Goal: Task Accomplishment & Management: Manage account settings

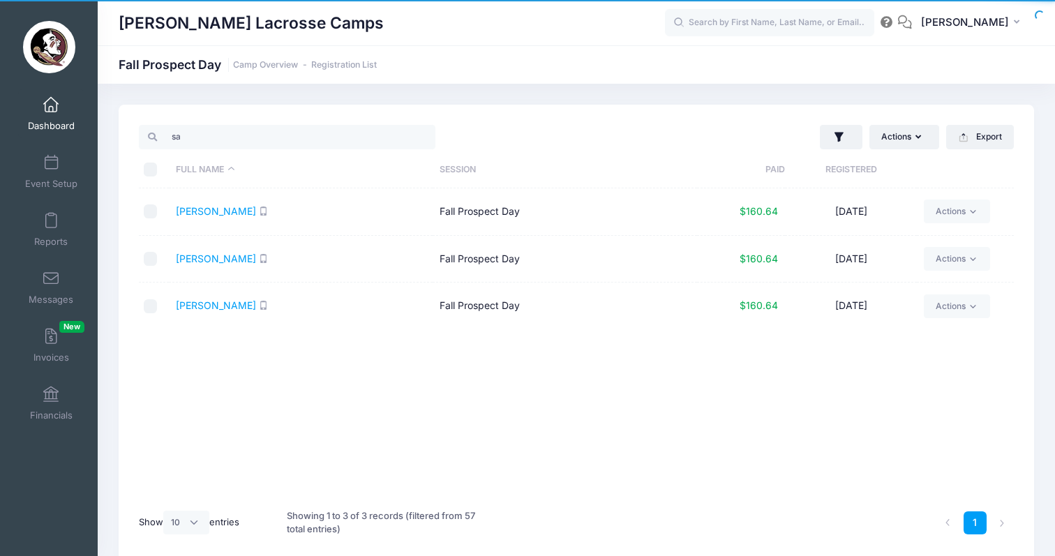
select select "10"
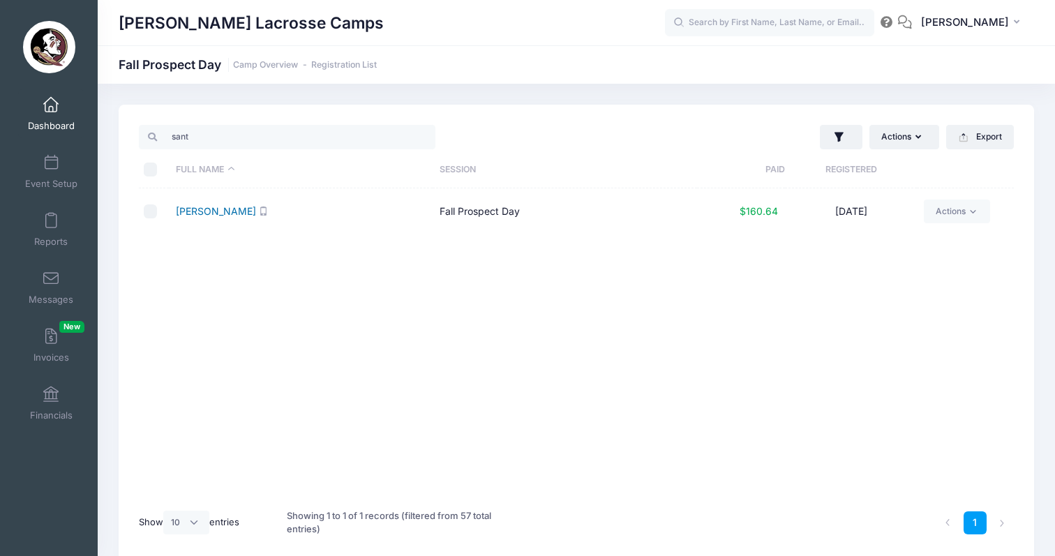
type input "sant"
click at [209, 209] on link "[PERSON_NAME]" at bounding box center [216, 211] width 80 height 12
click at [45, 120] on span "Dashboard" at bounding box center [51, 126] width 47 height 12
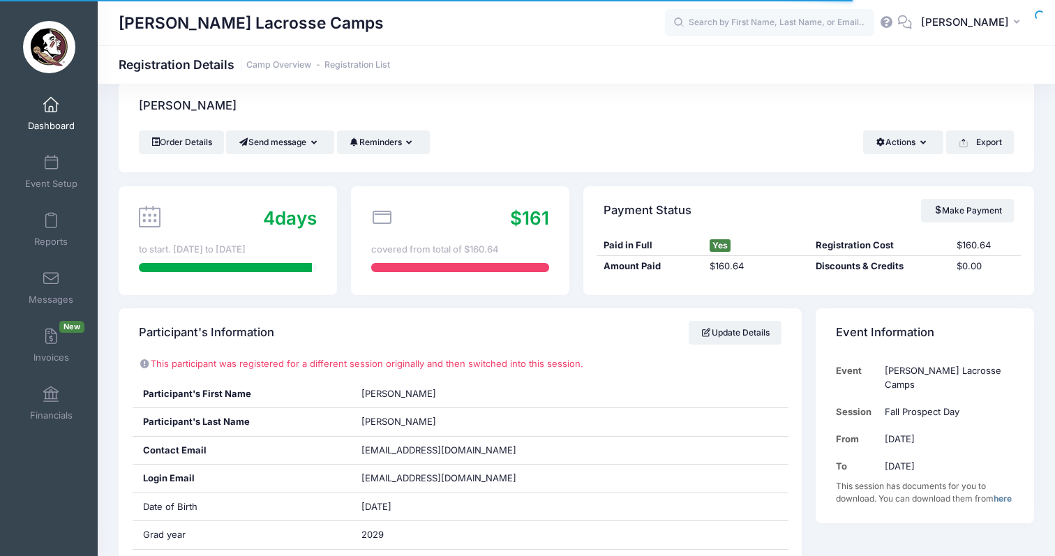
scroll to position [23, 0]
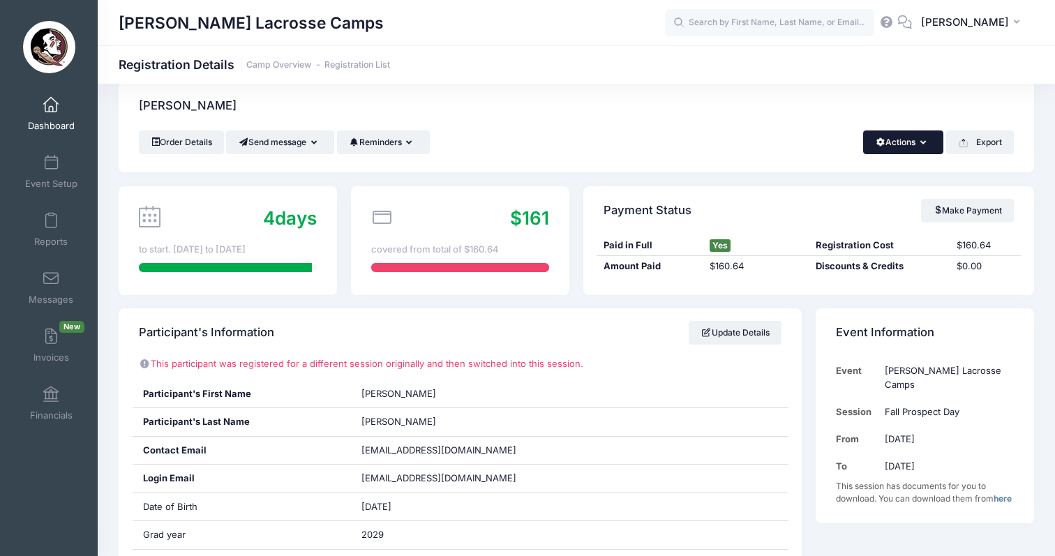
click at [909, 138] on button "Actions" at bounding box center [903, 142] width 80 height 24
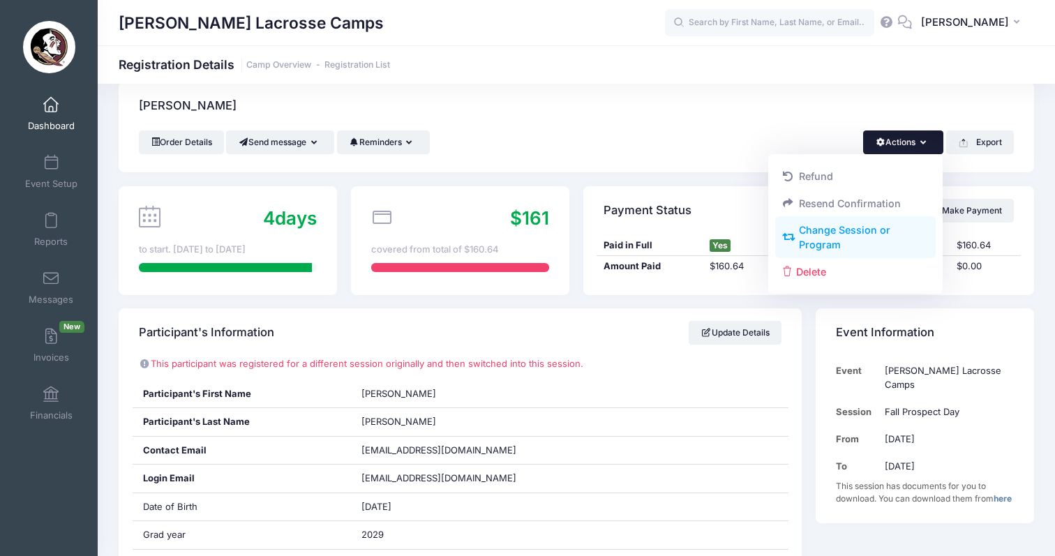
click at [848, 232] on link "Change Session or Program" at bounding box center [855, 238] width 161 height 42
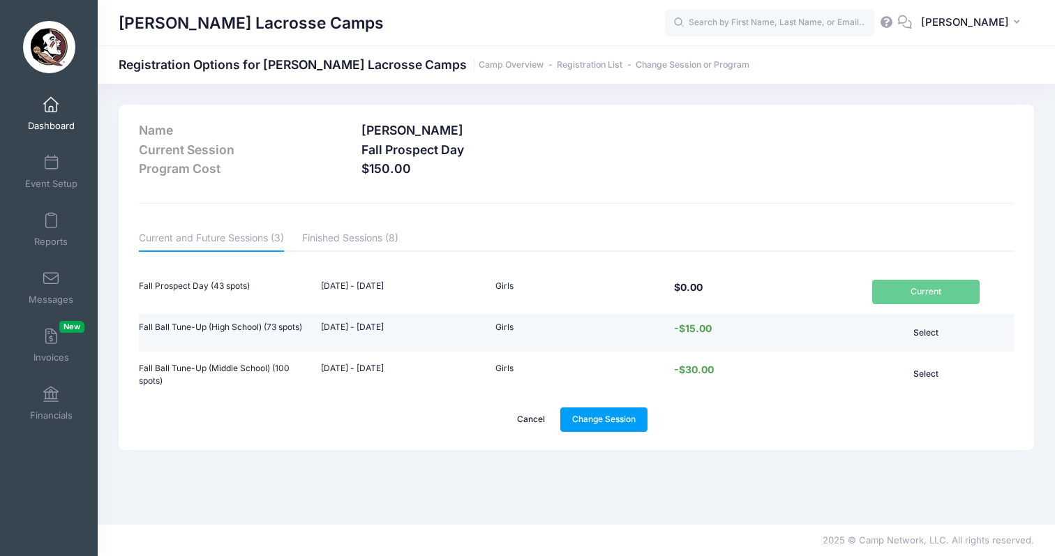
click at [933, 334] on button "Select" at bounding box center [925, 333] width 107 height 24
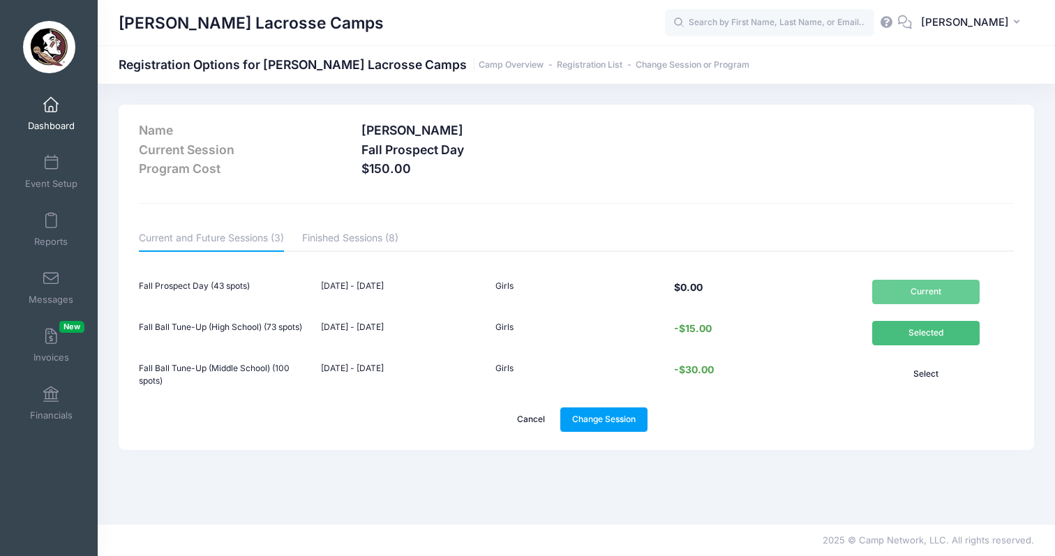
click at [534, 417] on link "Cancel" at bounding box center [531, 419] width 52 height 24
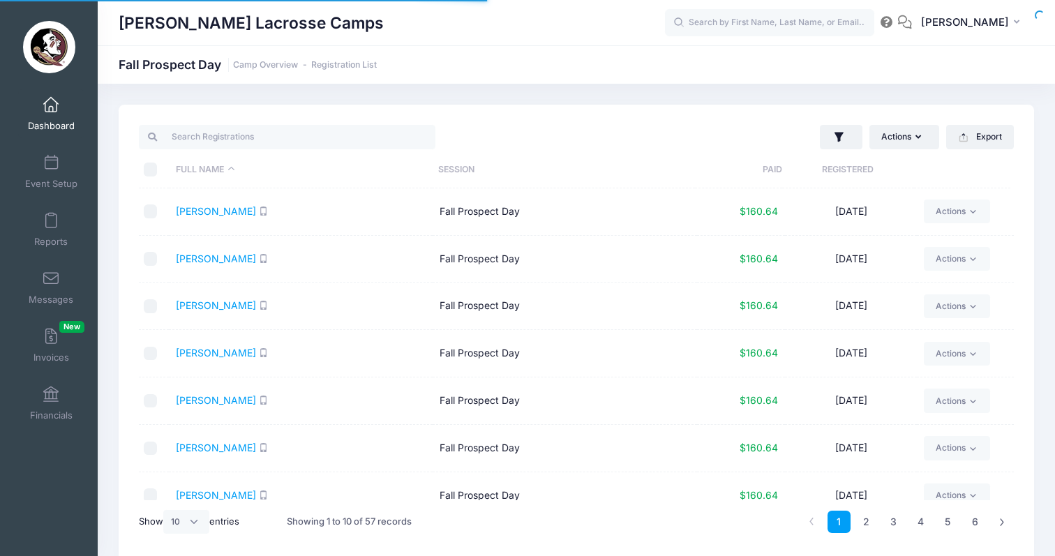
select select "10"
click at [193, 141] on input "search" at bounding box center [287, 137] width 297 height 24
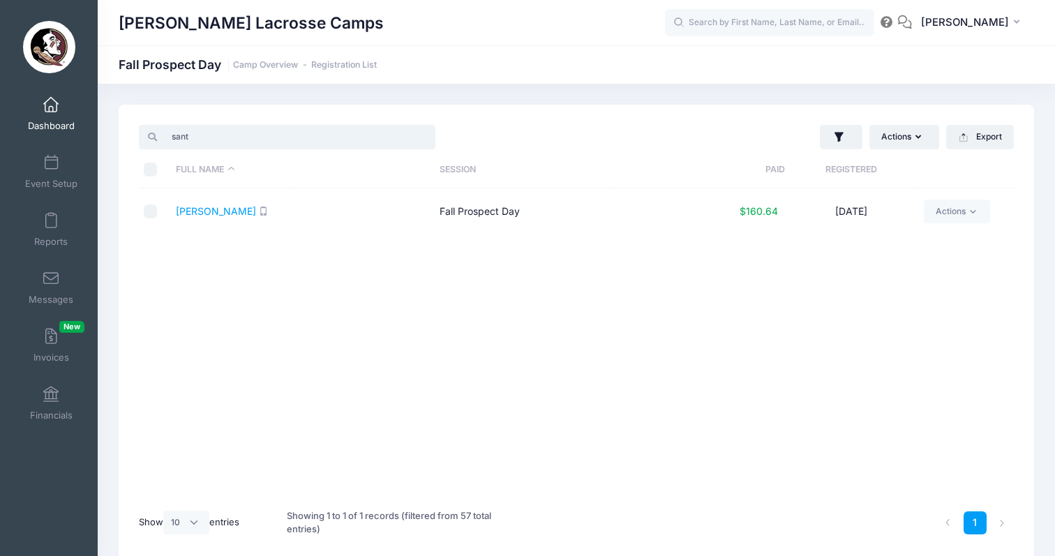
type input "santa"
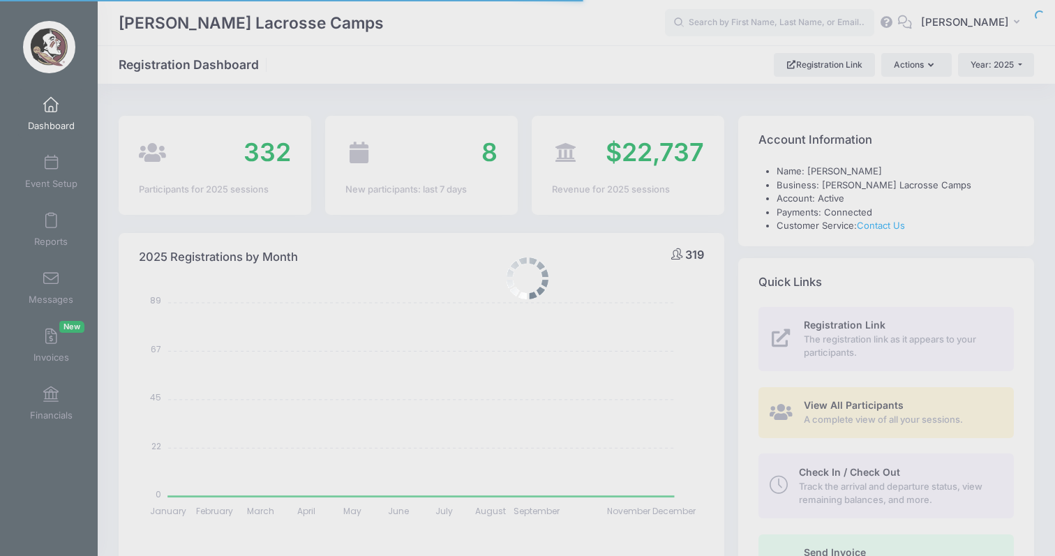
select select
